Goal: Task Accomplishment & Management: Use online tool/utility

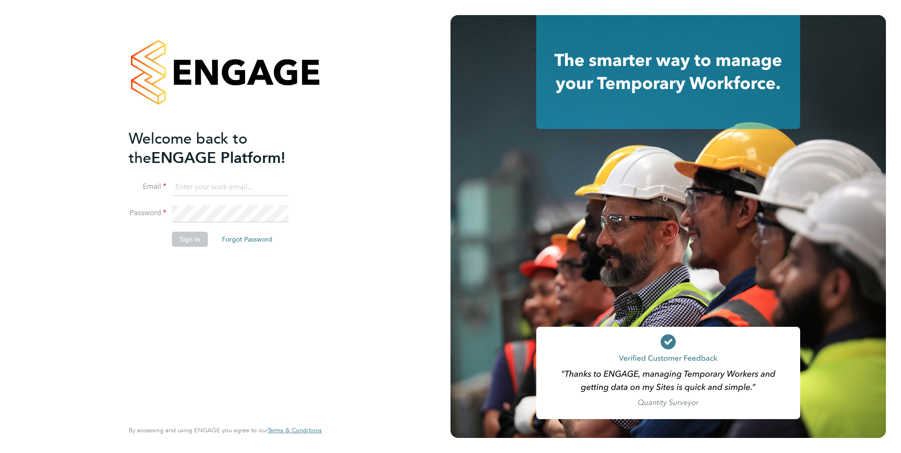
type input "[EMAIL_ADDRESS][PERSON_NAME][DOMAIN_NAME]"
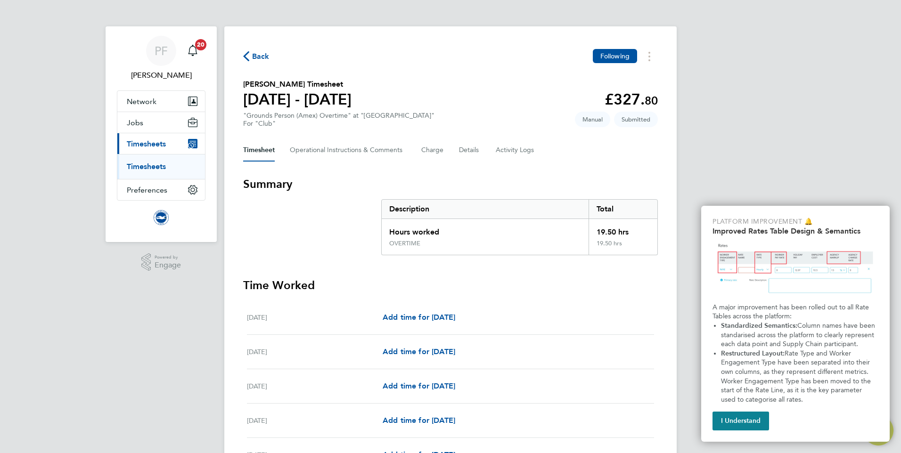
click at [259, 57] on span "Back" at bounding box center [260, 56] width 17 height 11
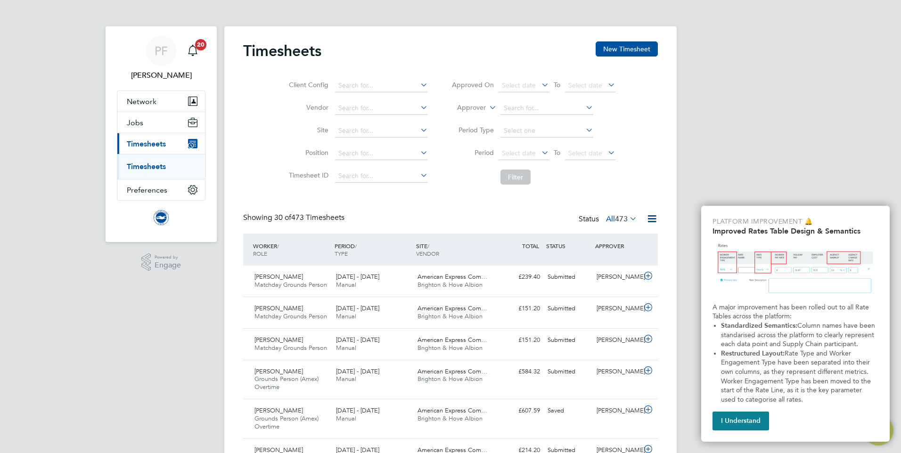
click at [748, 415] on button "I Understand" at bounding box center [740, 421] width 57 height 19
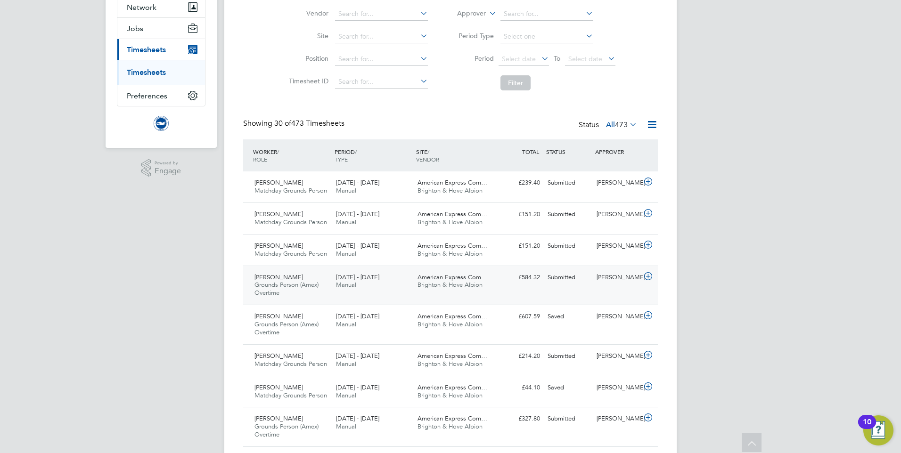
click at [647, 276] on icon at bounding box center [648, 277] width 12 height 8
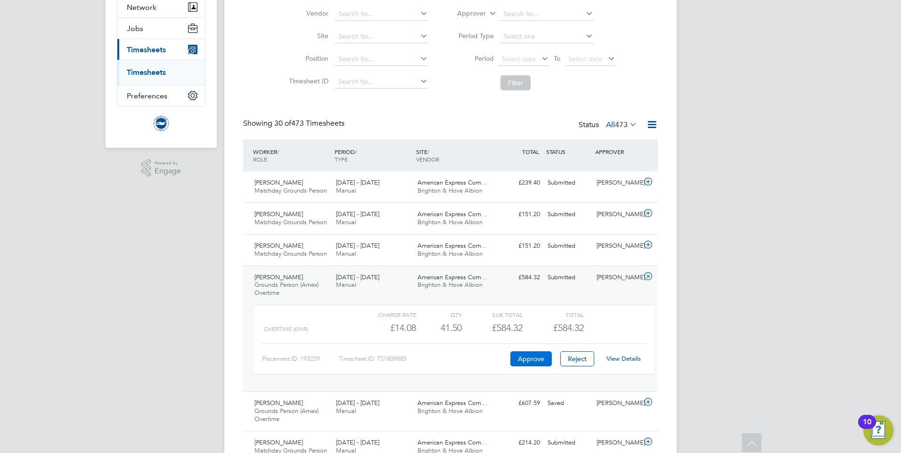
click at [528, 355] on button "Approve" at bounding box center [530, 359] width 41 height 15
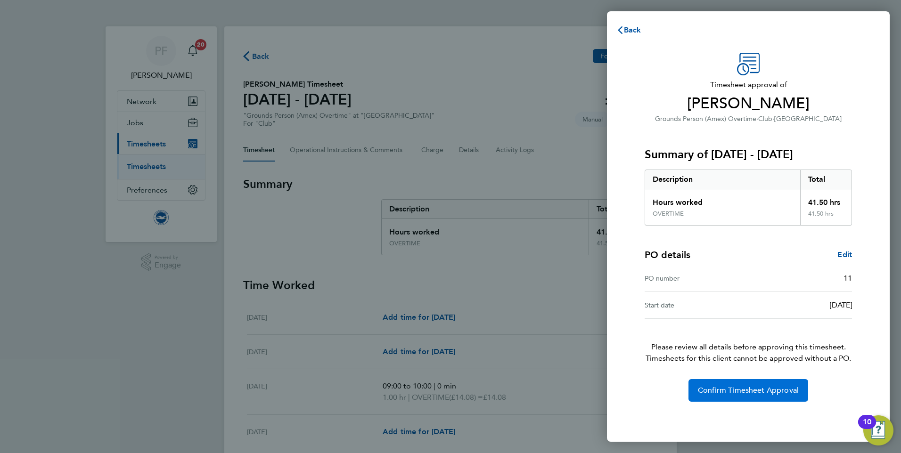
click at [714, 385] on button "Confirm Timesheet Approval" at bounding box center [748, 390] width 120 height 23
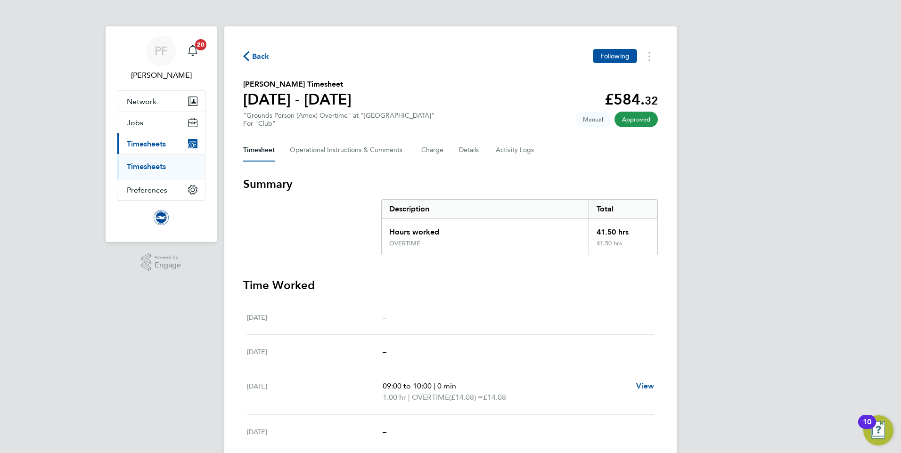
click at [255, 58] on span "Back" at bounding box center [260, 56] width 17 height 11
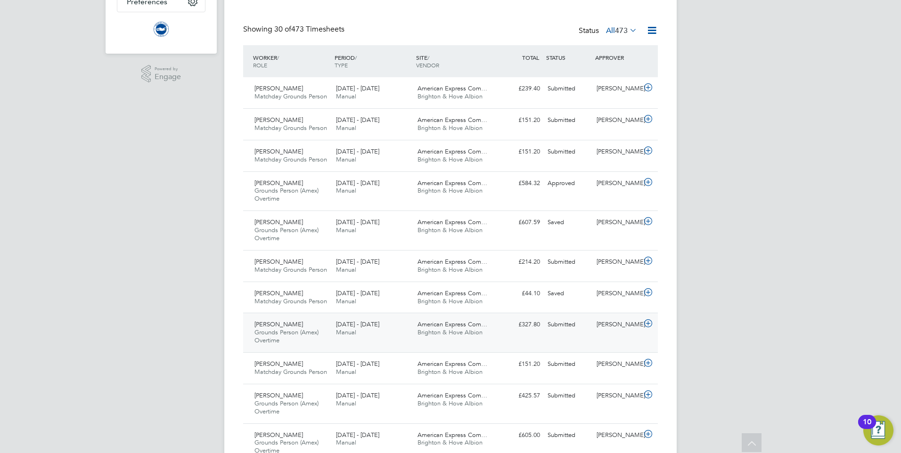
click at [648, 322] on icon at bounding box center [648, 324] width 12 height 8
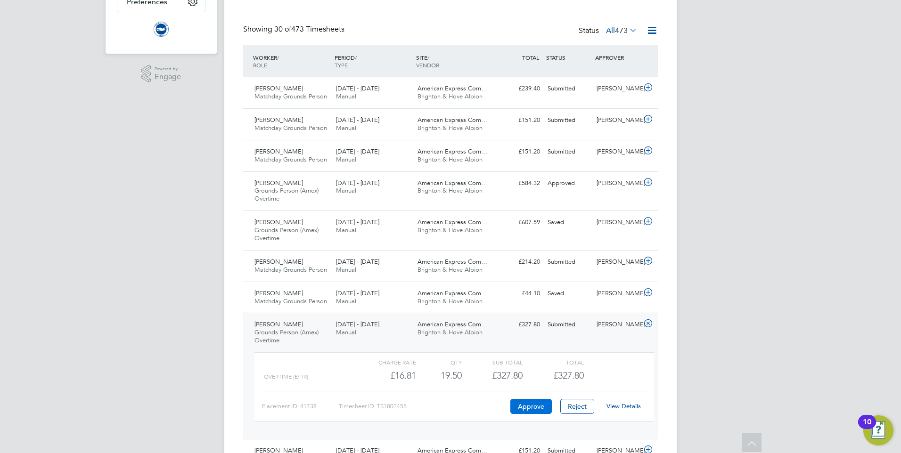
click at [529, 405] on button "Approve" at bounding box center [530, 406] width 41 height 15
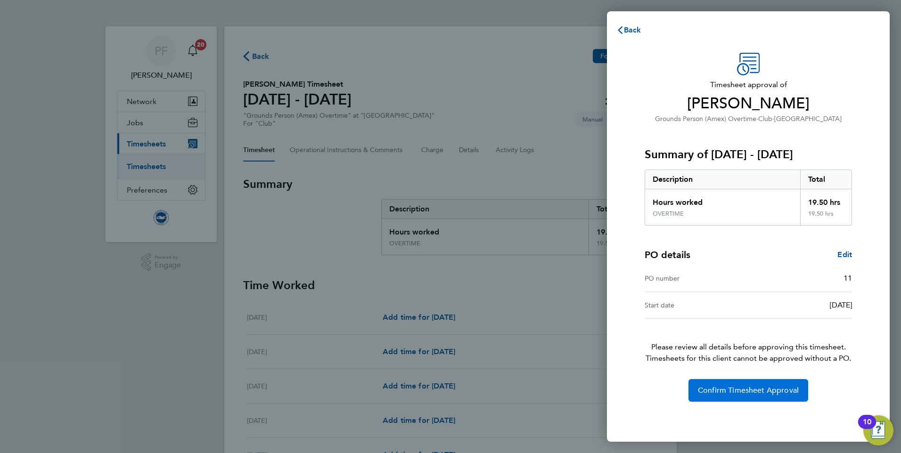
click at [725, 391] on span "Confirm Timesheet Approval" at bounding box center [748, 390] width 101 height 9
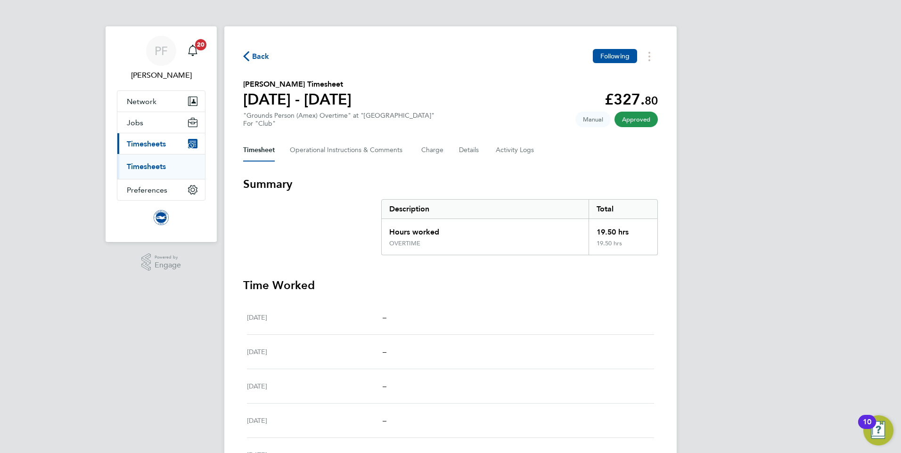
click at [256, 57] on span "Back" at bounding box center [260, 56] width 17 height 11
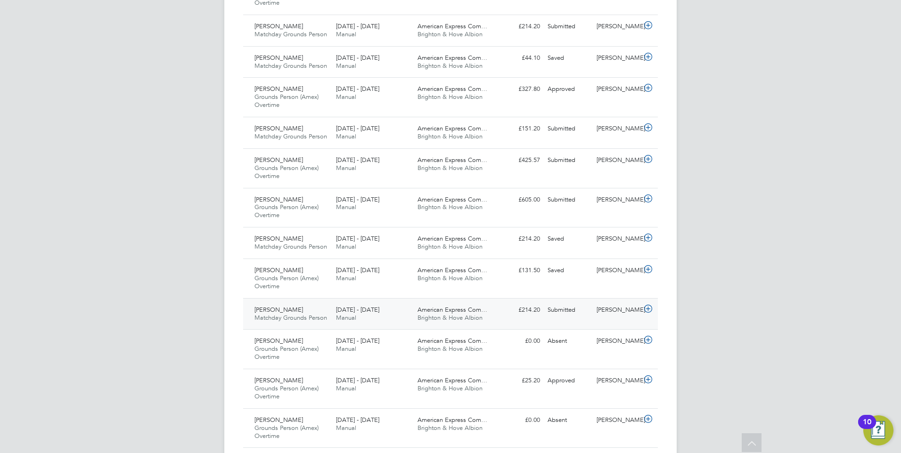
click at [646, 312] on icon at bounding box center [648, 309] width 12 height 8
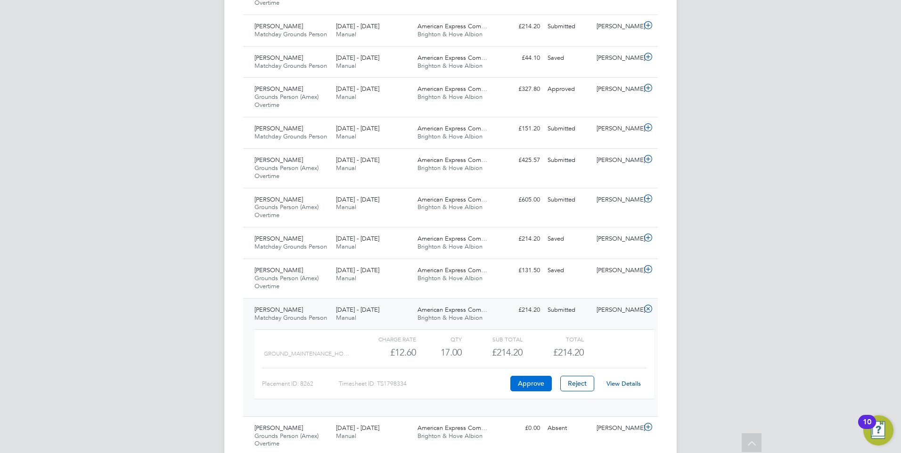
click at [535, 381] on button "Approve" at bounding box center [530, 383] width 41 height 15
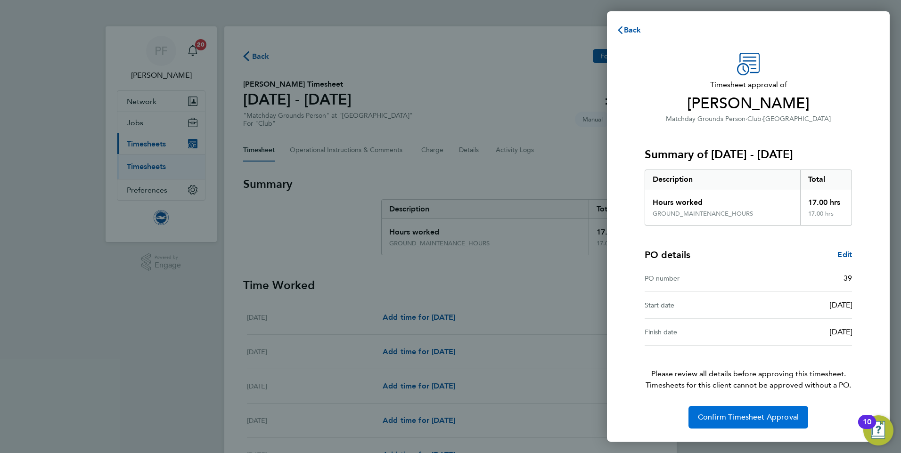
click at [735, 411] on button "Confirm Timesheet Approval" at bounding box center [748, 417] width 120 height 23
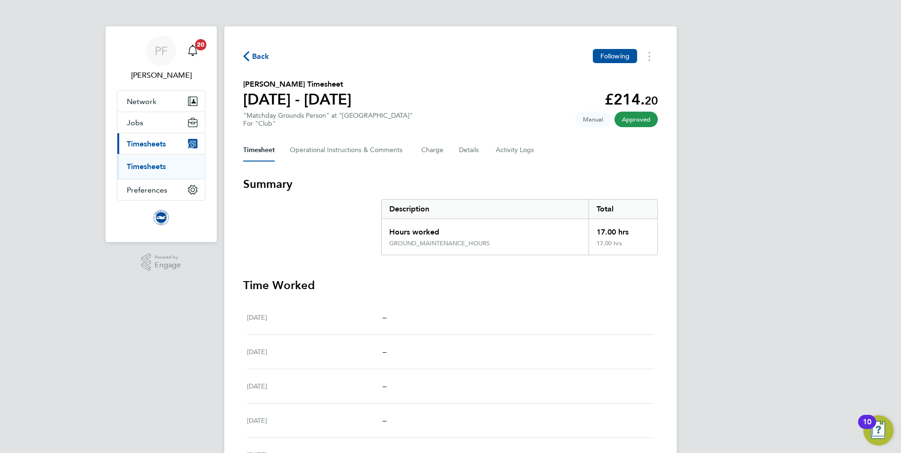
click at [257, 55] on span "Back" at bounding box center [260, 56] width 17 height 11
click at [261, 60] on span "Back" at bounding box center [260, 56] width 17 height 11
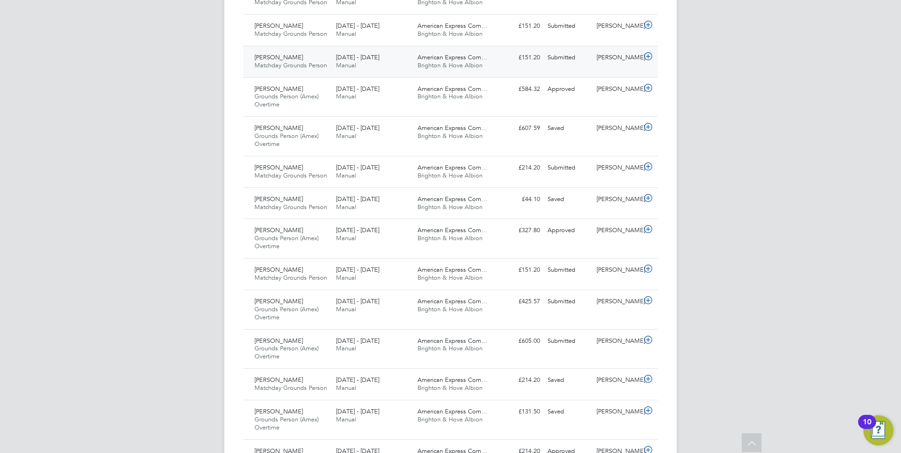
click at [646, 58] on icon at bounding box center [648, 57] width 12 height 8
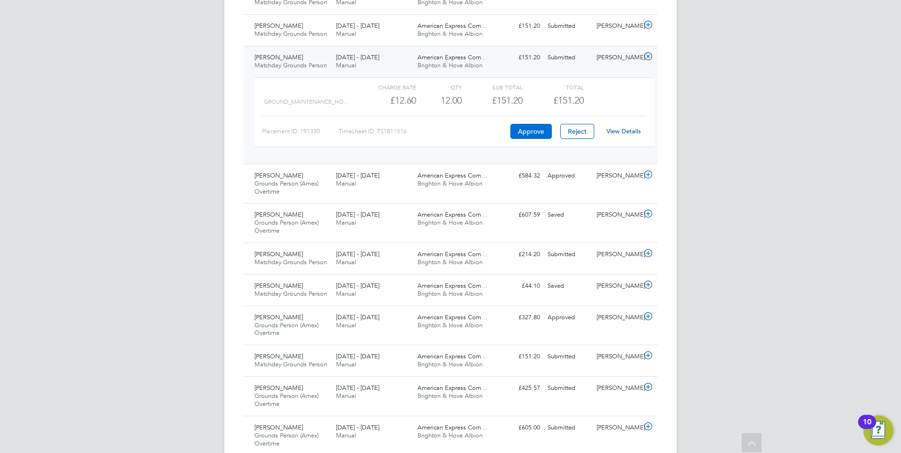
click at [532, 125] on button "Approve" at bounding box center [530, 131] width 41 height 15
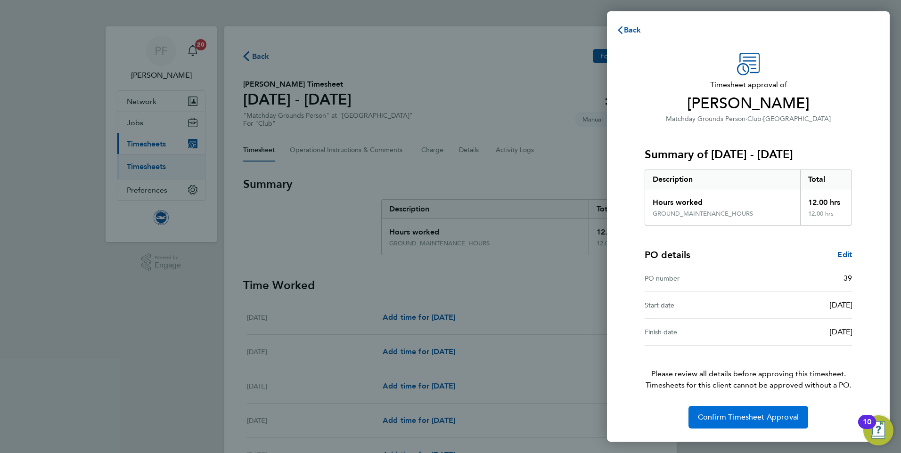
click at [774, 417] on span "Confirm Timesheet Approval" at bounding box center [748, 417] width 101 height 9
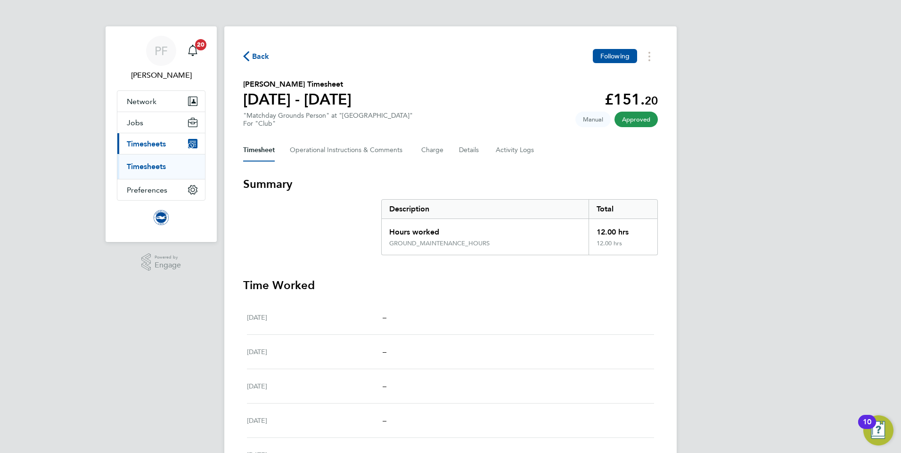
click at [260, 53] on span "Back" at bounding box center [260, 56] width 17 height 11
click at [256, 53] on span "Back" at bounding box center [260, 56] width 17 height 11
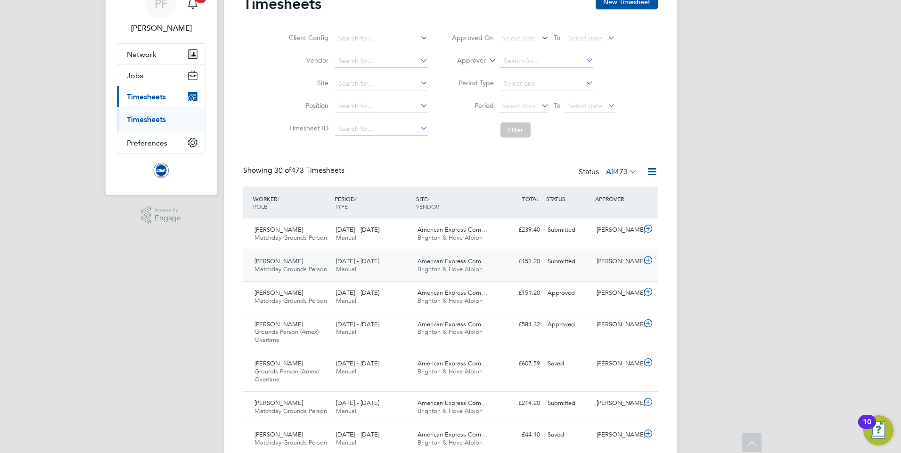
click at [648, 257] on icon at bounding box center [648, 261] width 12 height 8
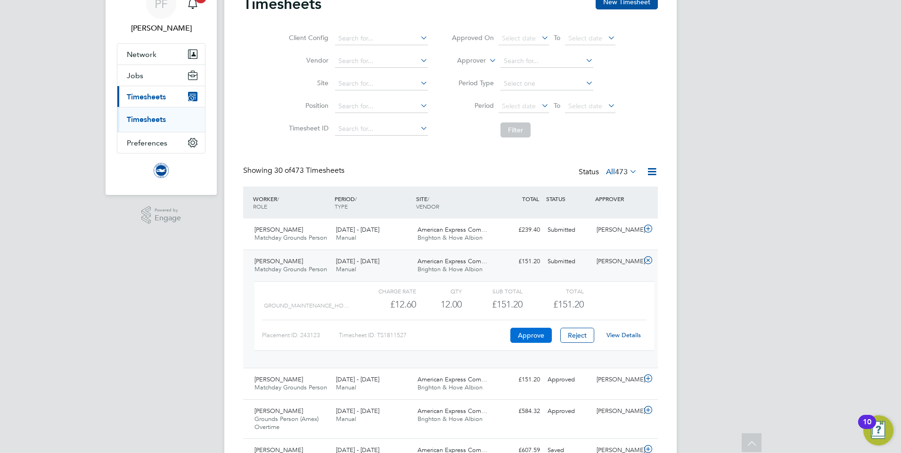
click at [535, 335] on button "Approve" at bounding box center [530, 335] width 41 height 15
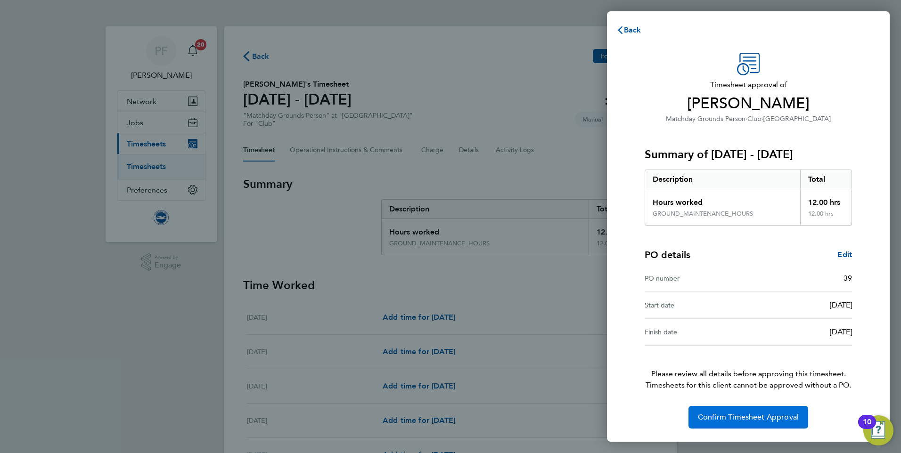
click at [743, 413] on span "Confirm Timesheet Approval" at bounding box center [748, 417] width 101 height 9
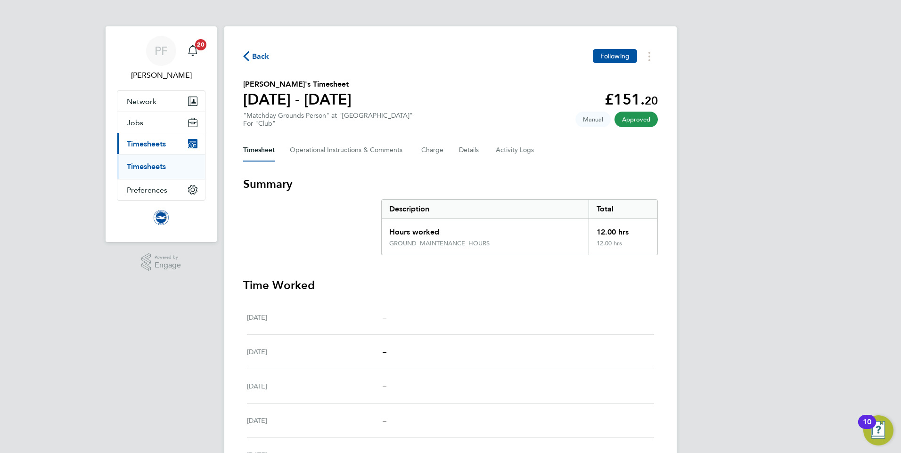
click at [256, 56] on span "Back" at bounding box center [260, 56] width 17 height 11
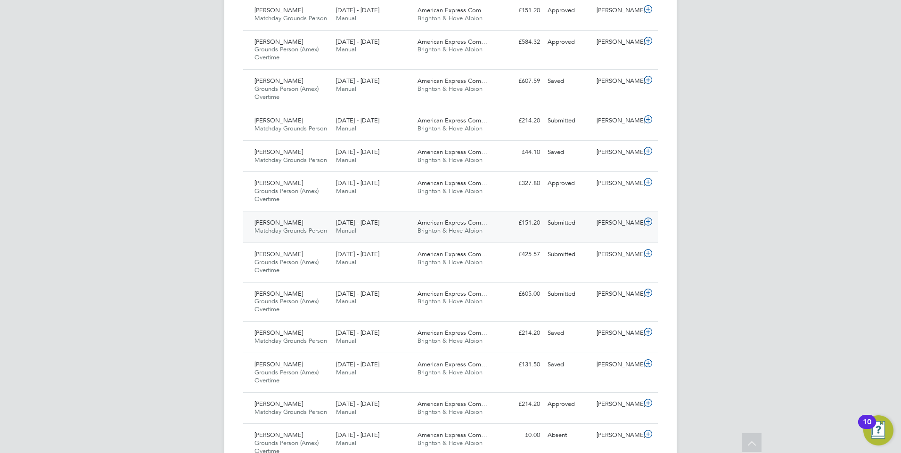
click at [645, 221] on icon at bounding box center [648, 222] width 12 height 8
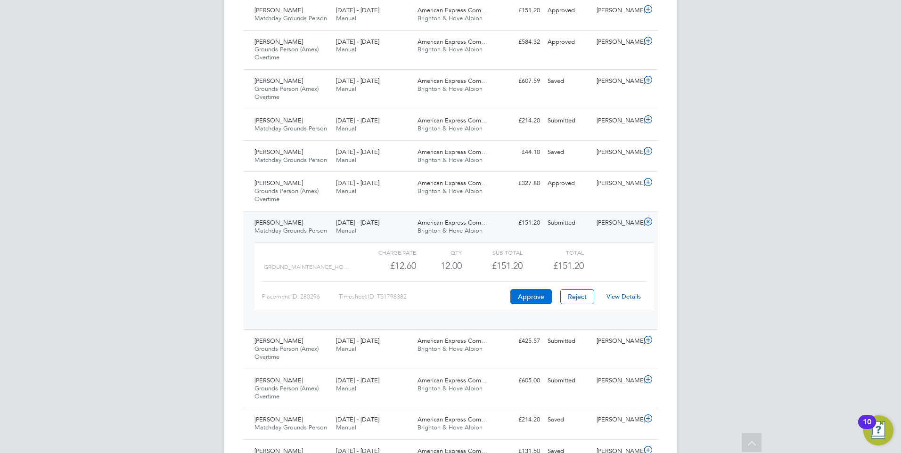
click at [537, 295] on button "Approve" at bounding box center [530, 296] width 41 height 15
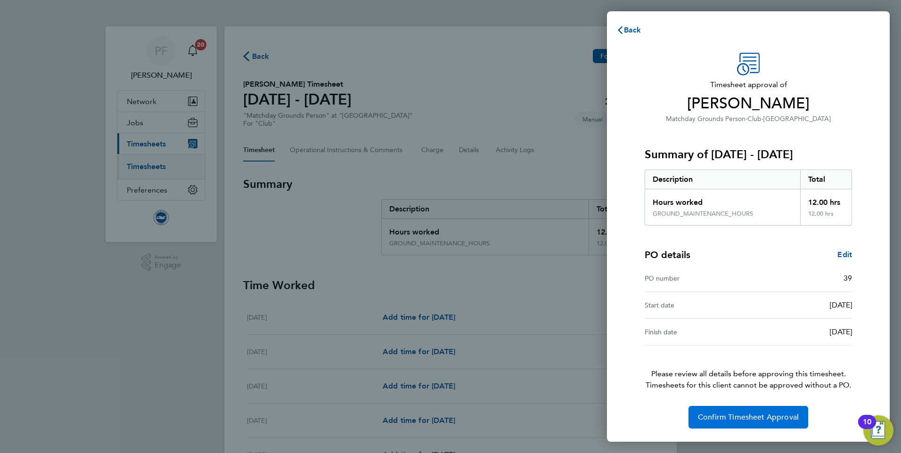
click at [742, 416] on span "Confirm Timesheet Approval" at bounding box center [748, 417] width 101 height 9
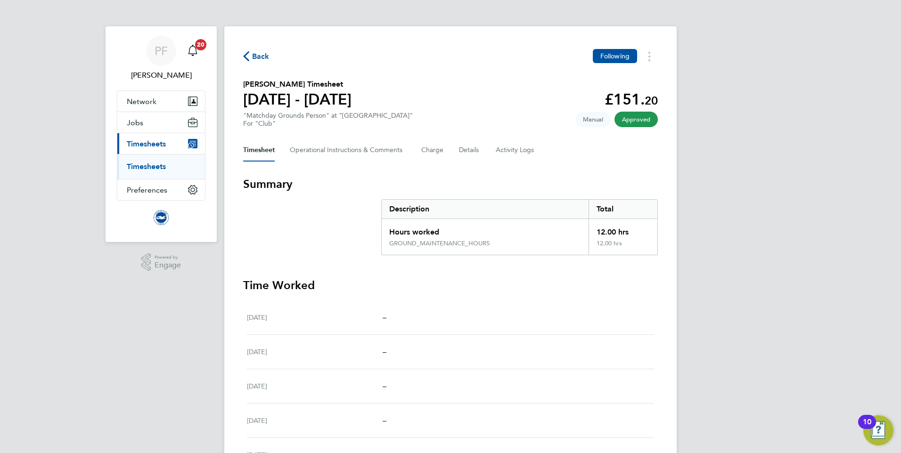
click at [259, 57] on span "Back" at bounding box center [260, 56] width 17 height 11
click at [254, 57] on span "Back" at bounding box center [260, 56] width 17 height 11
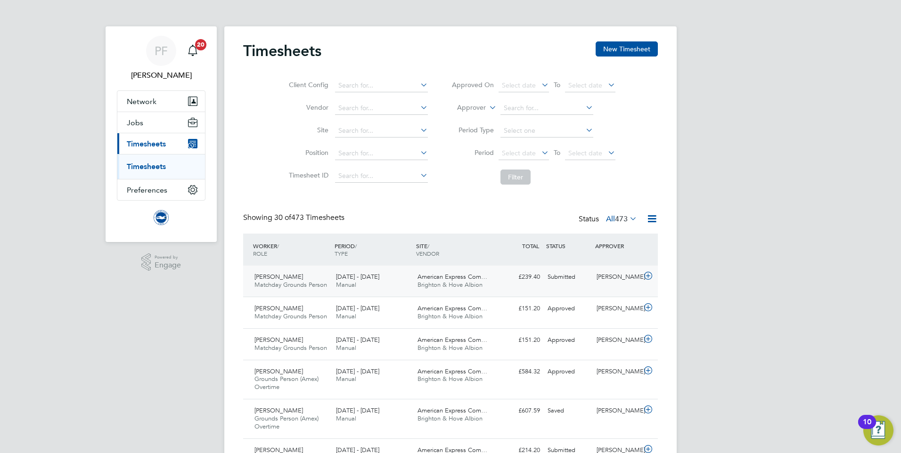
click at [477, 282] on span "Brighton & Hove Albion" at bounding box center [449, 285] width 65 height 8
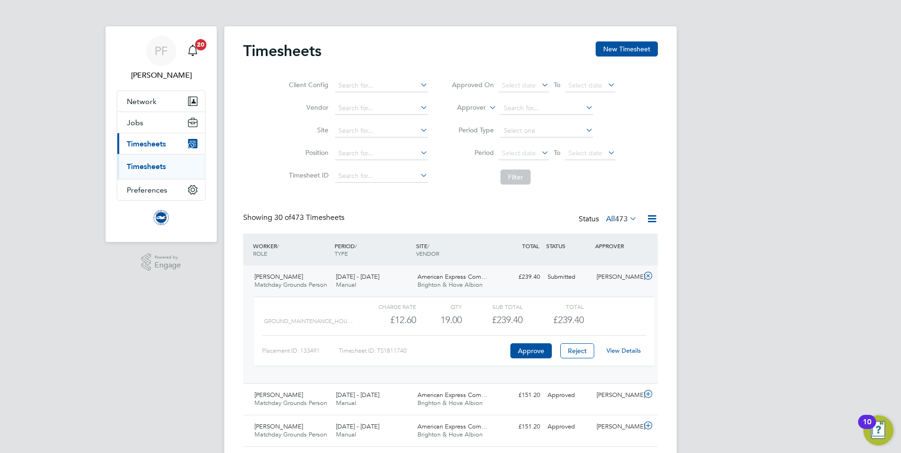
click at [467, 318] on div "£239.40" at bounding box center [492, 320] width 61 height 16
click at [618, 350] on link "View Details" at bounding box center [623, 351] width 34 height 8
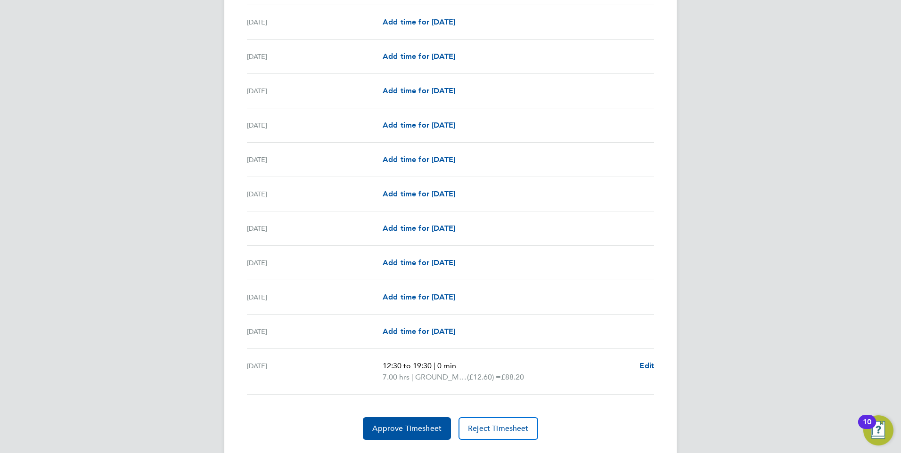
scroll to position [1019, 0]
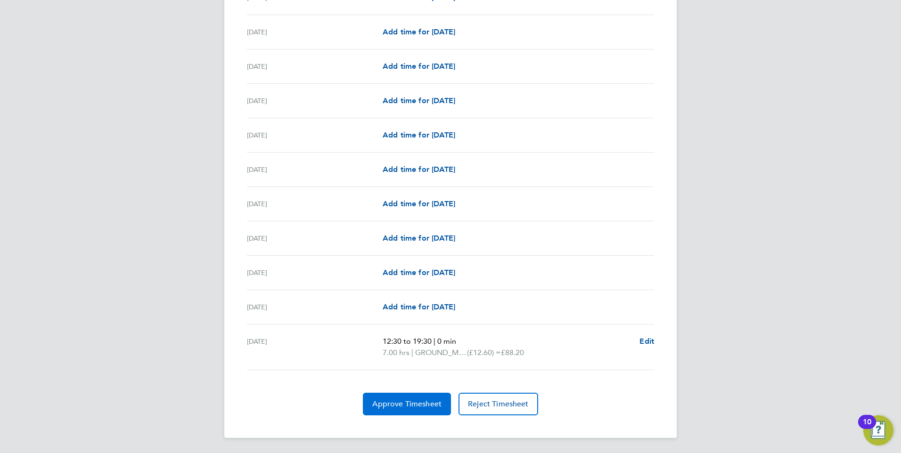
click at [415, 404] on span "Approve Timesheet" at bounding box center [406, 404] width 69 height 9
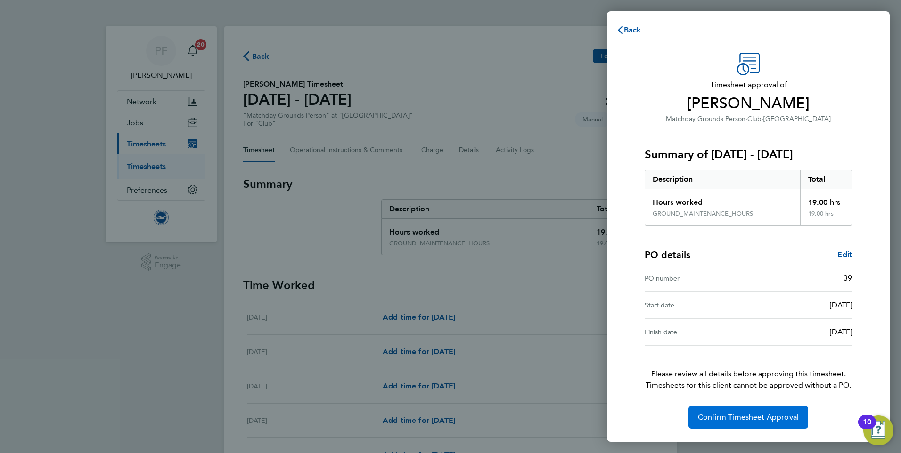
click at [717, 416] on span "Confirm Timesheet Approval" at bounding box center [748, 417] width 101 height 9
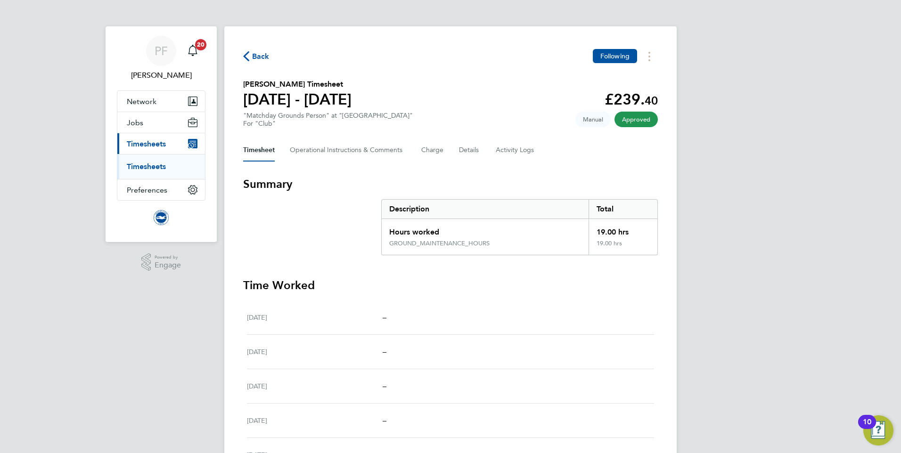
click at [268, 57] on span "Back" at bounding box center [260, 56] width 17 height 11
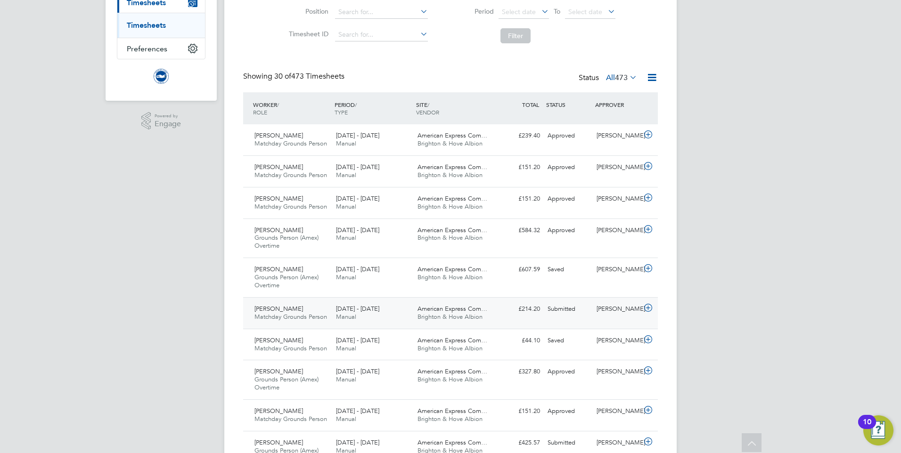
click at [649, 309] on icon at bounding box center [648, 308] width 12 height 8
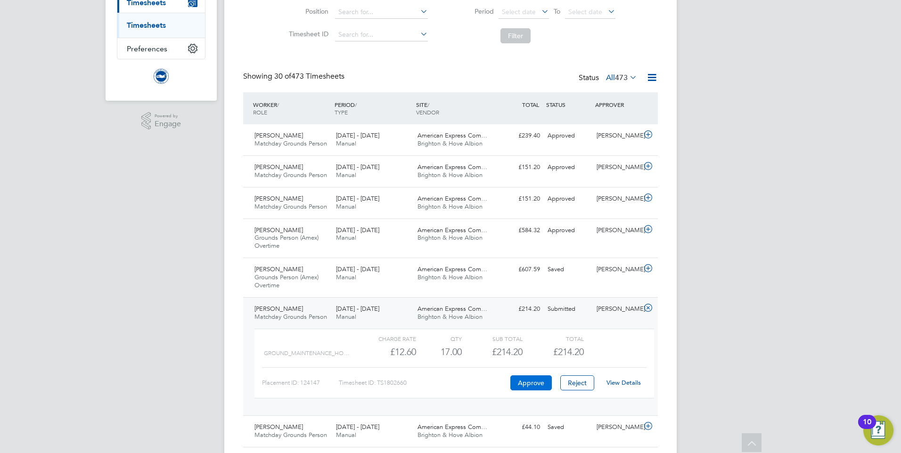
click at [539, 380] on button "Approve" at bounding box center [530, 383] width 41 height 15
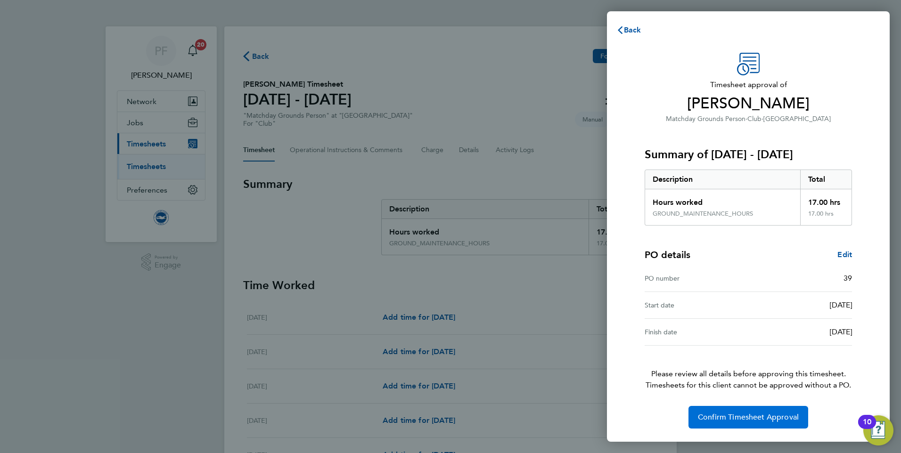
click at [730, 409] on button "Confirm Timesheet Approval" at bounding box center [748, 417] width 120 height 23
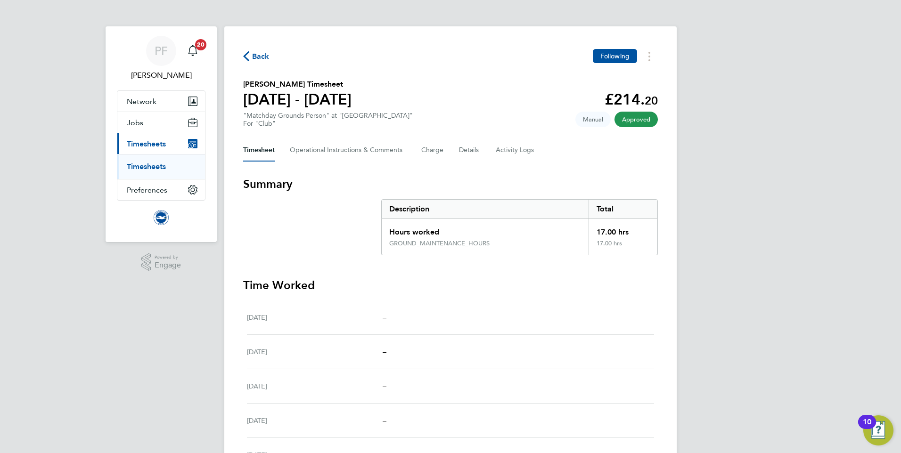
click at [262, 57] on span "Back" at bounding box center [260, 56] width 17 height 11
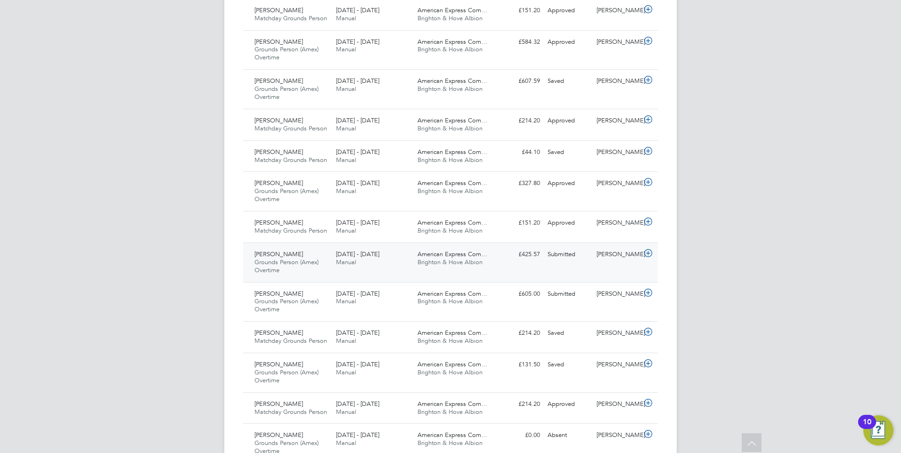
click at [648, 254] on icon at bounding box center [648, 254] width 12 height 8
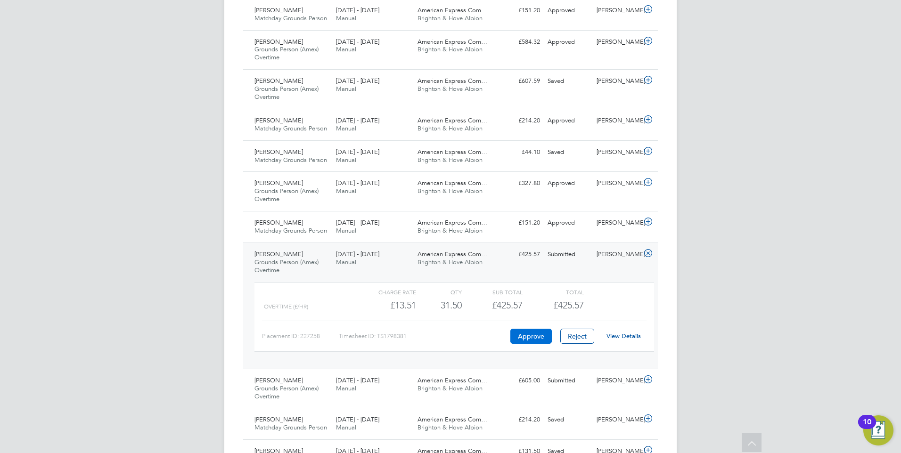
click at [535, 336] on button "Approve" at bounding box center [530, 336] width 41 height 15
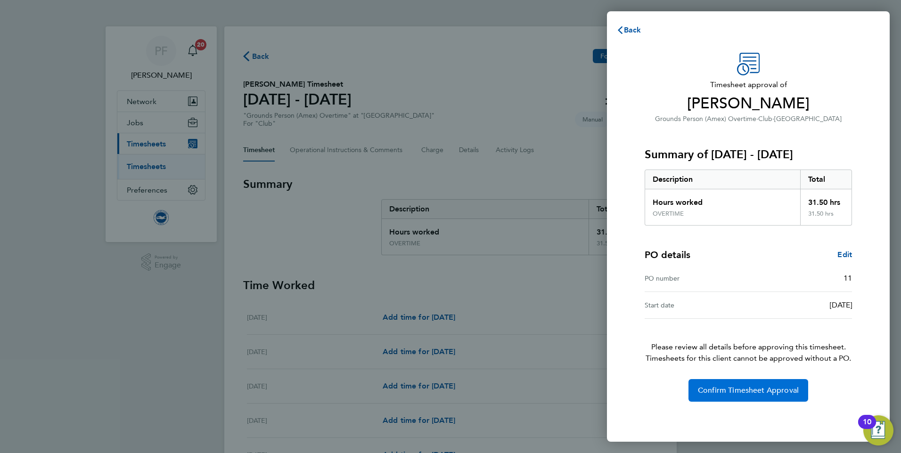
click at [735, 388] on span "Confirm Timesheet Approval" at bounding box center [748, 390] width 101 height 9
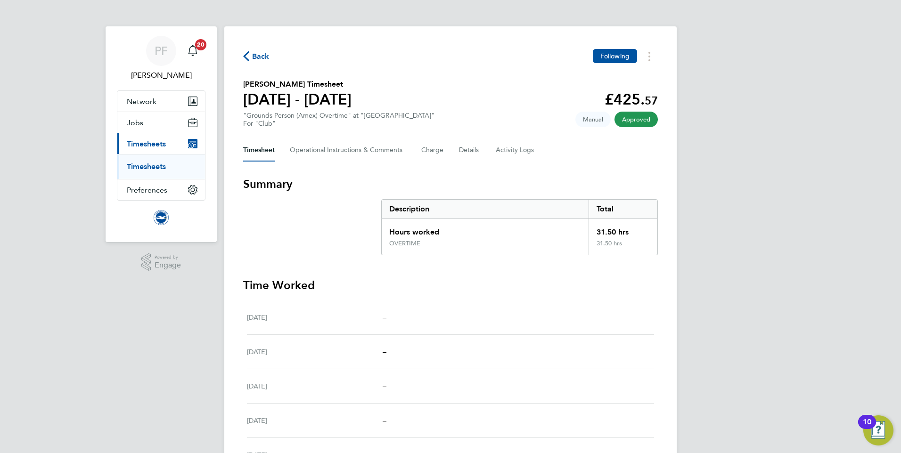
click at [259, 55] on span "Back" at bounding box center [260, 56] width 17 height 11
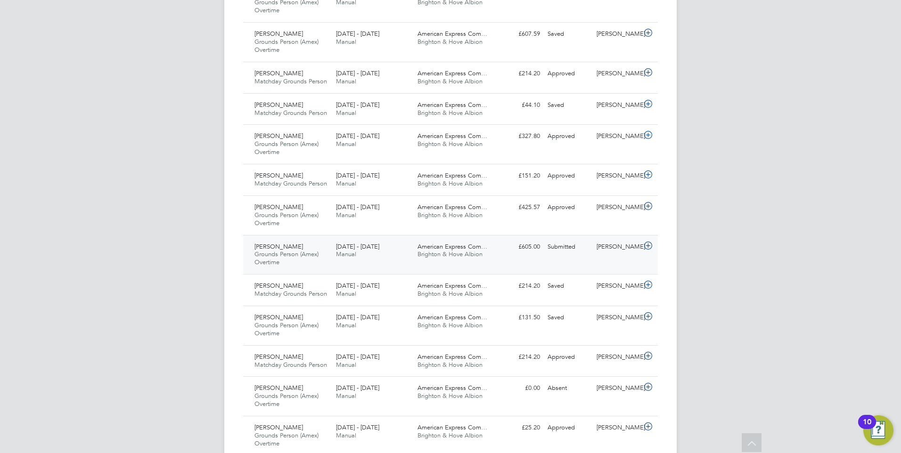
click at [462, 250] on span "American Express Com…" at bounding box center [452, 247] width 70 height 8
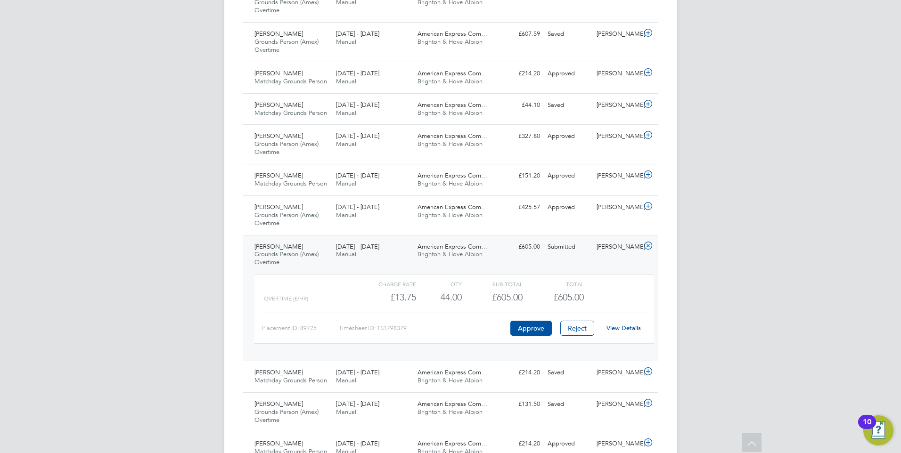
click at [631, 327] on link "View Details" at bounding box center [623, 328] width 34 height 8
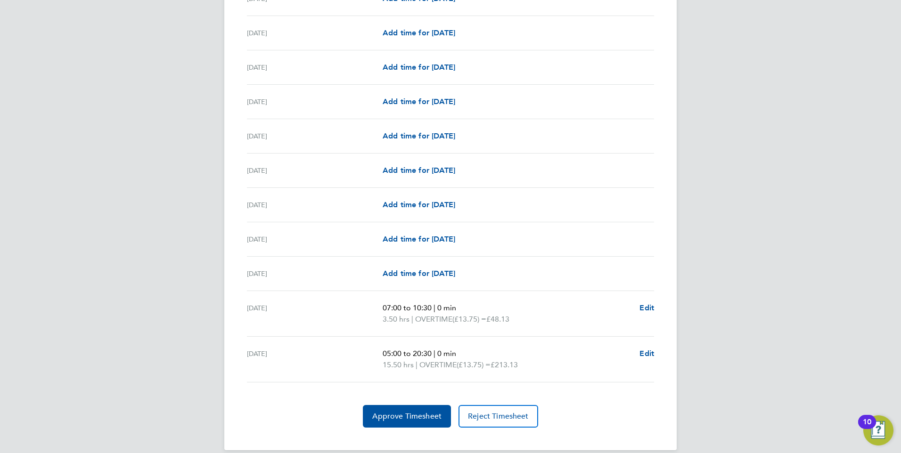
scroll to position [1042, 0]
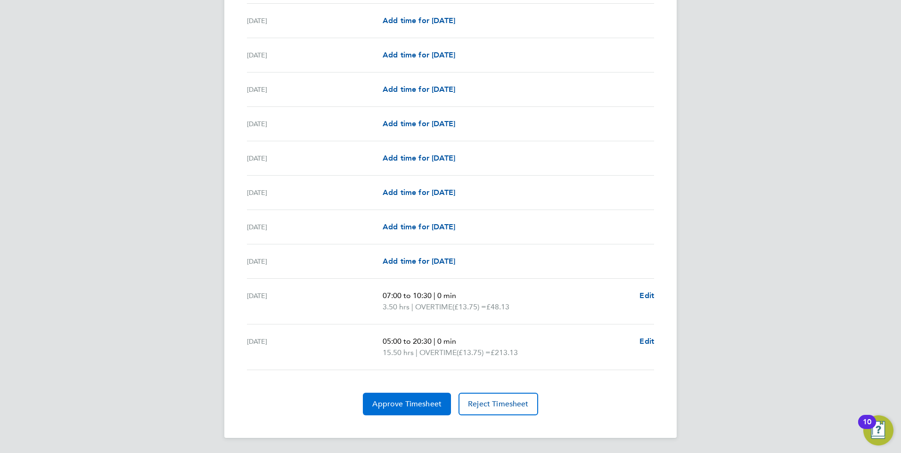
click at [414, 401] on span "Approve Timesheet" at bounding box center [406, 404] width 69 height 9
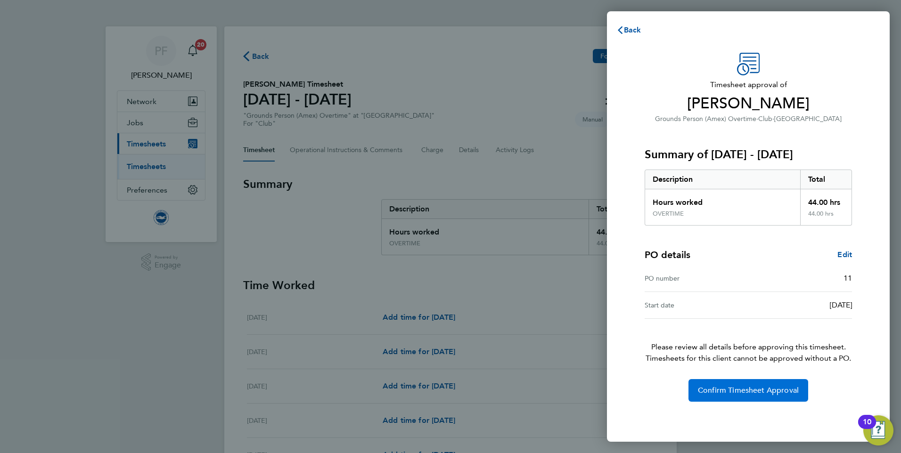
click at [749, 393] on span "Confirm Timesheet Approval" at bounding box center [748, 390] width 101 height 9
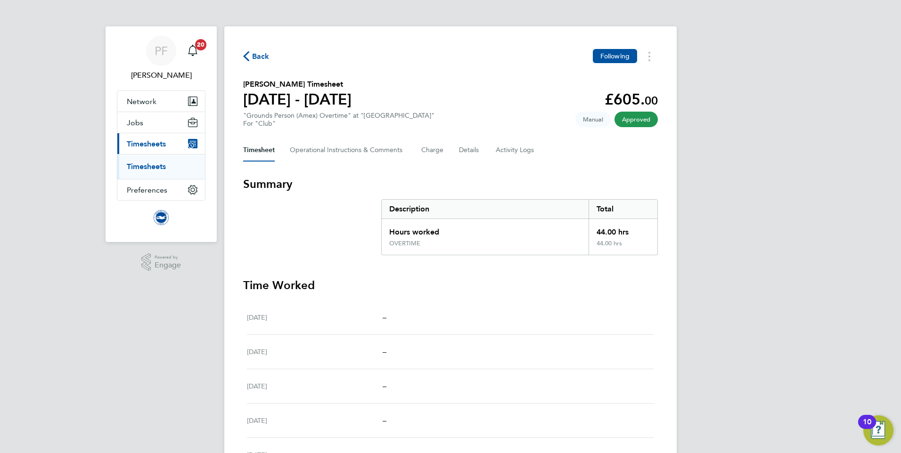
click at [253, 54] on span "Back" at bounding box center [260, 56] width 17 height 11
click at [255, 55] on span "Back" at bounding box center [260, 56] width 17 height 11
